Goal: Task Accomplishment & Management: Manage account settings

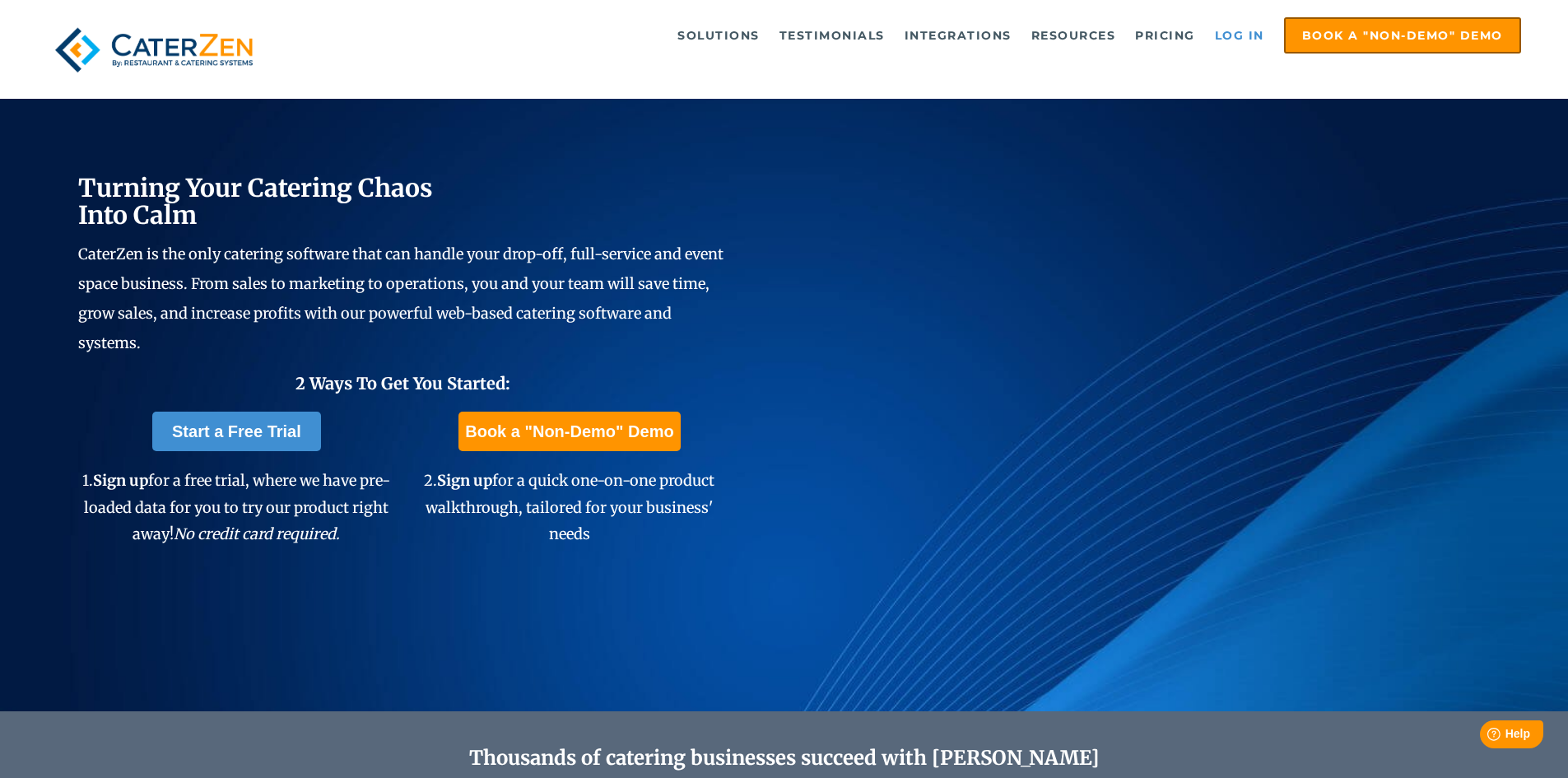
click at [1262, 32] on link "Log in" at bounding box center [1239, 34] width 66 height 33
click at [1245, 29] on link "Log in" at bounding box center [1239, 34] width 66 height 33
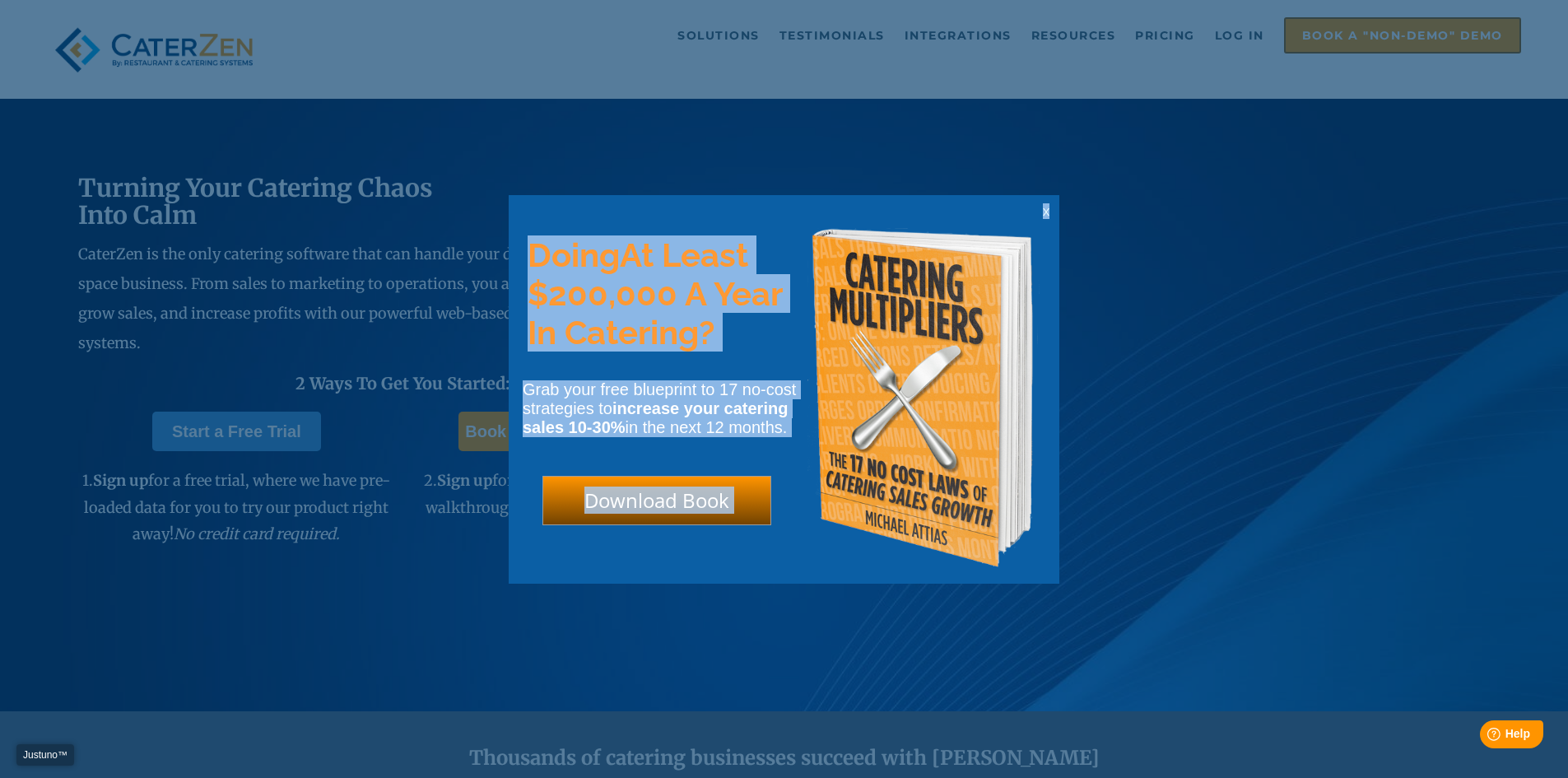
drag, startPoint x: 1033, startPoint y: 178, endPoint x: 1049, endPoint y: 211, distance: 36.7
click at [1049, 0] on html "Justuno™ ✕ Doing At Least $200,000 A Year In Catering? Grab your free blueprint…" at bounding box center [784, 0] width 1568 height 0
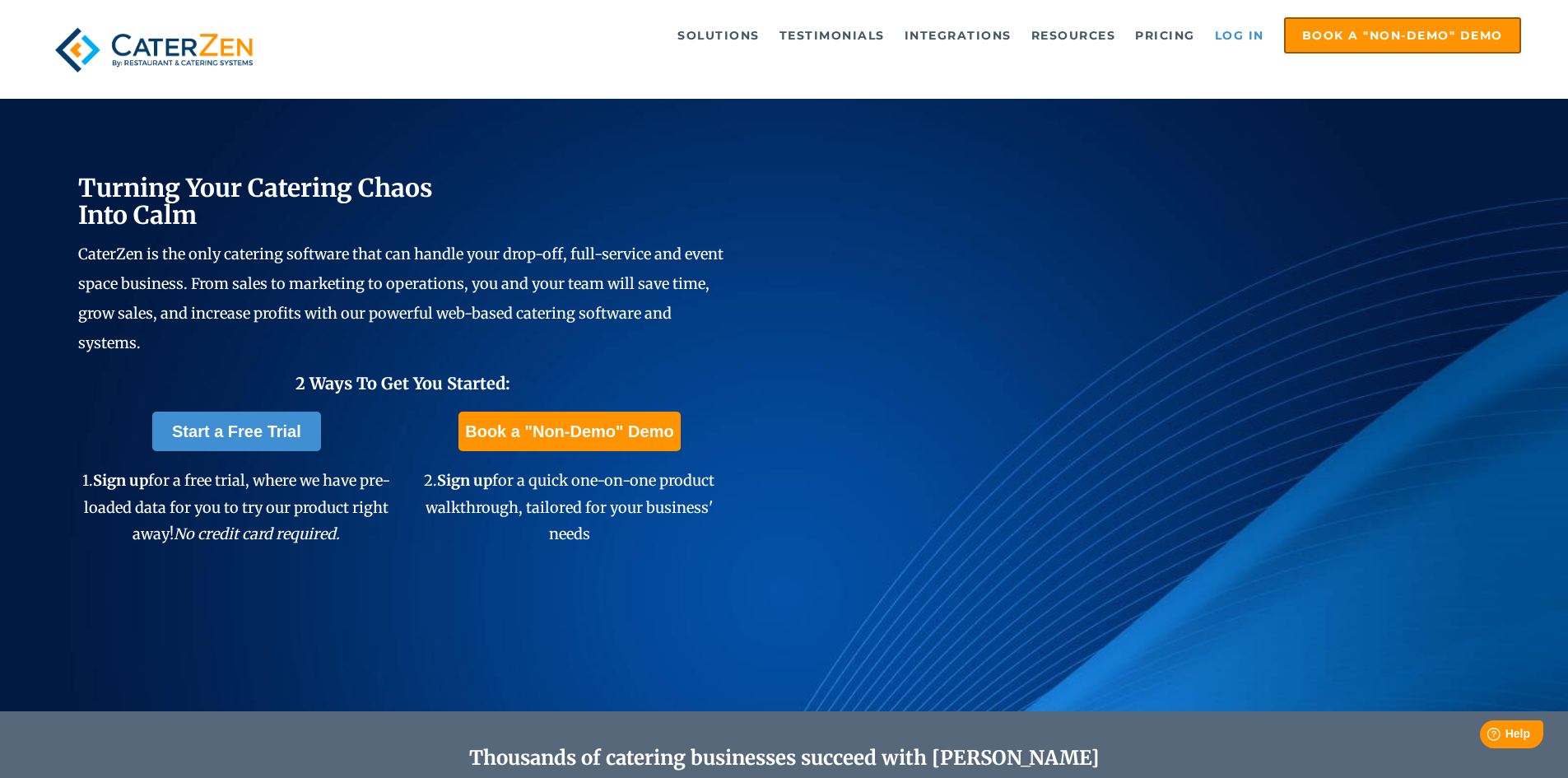
click at [1235, 26] on link "Log in" at bounding box center [1239, 34] width 66 height 33
click at [1261, 35] on link "Log in" at bounding box center [1239, 34] width 66 height 33
